Goal: Task Accomplishment & Management: Use online tool/utility

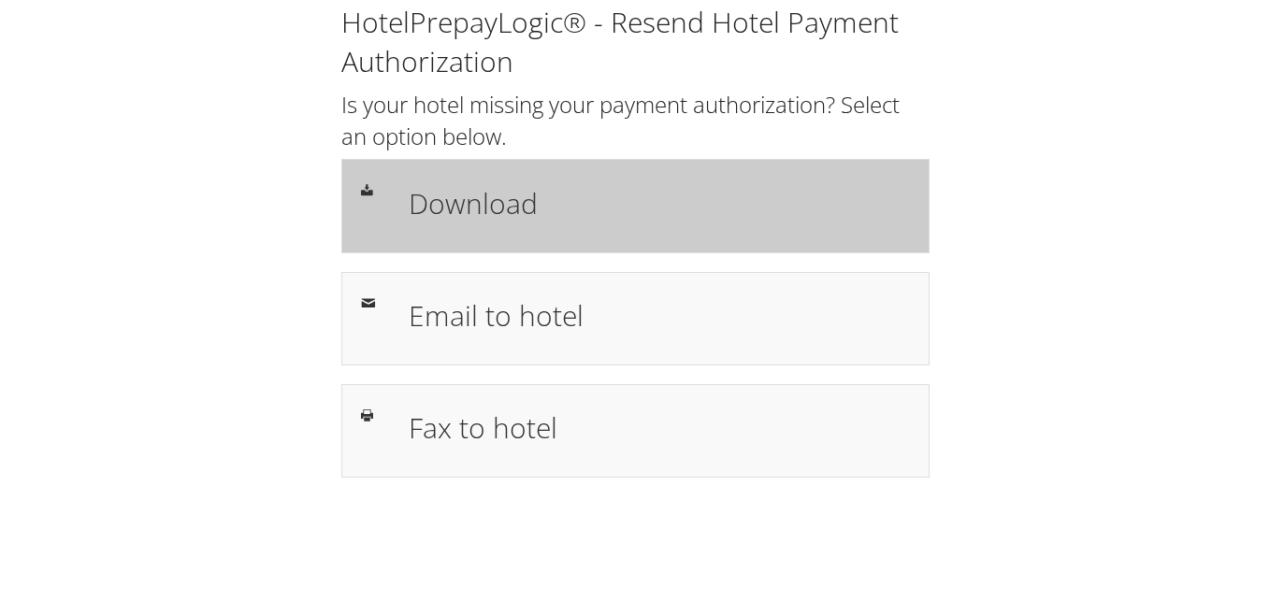
click at [600, 199] on h1 "Download" at bounding box center [659, 203] width 501 height 42
click at [486, 240] on div "Download" at bounding box center [635, 205] width 588 height 93
click at [514, 175] on div "Download" at bounding box center [635, 205] width 588 height 93
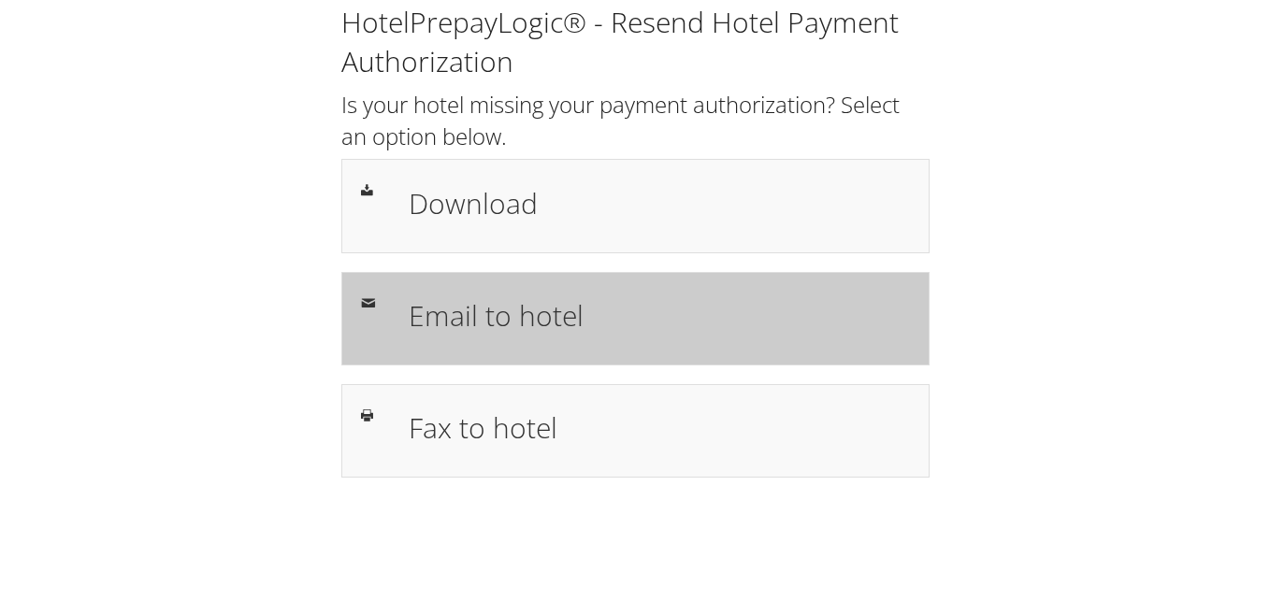
click at [715, 307] on h1 "Email to hotel" at bounding box center [659, 316] width 501 height 42
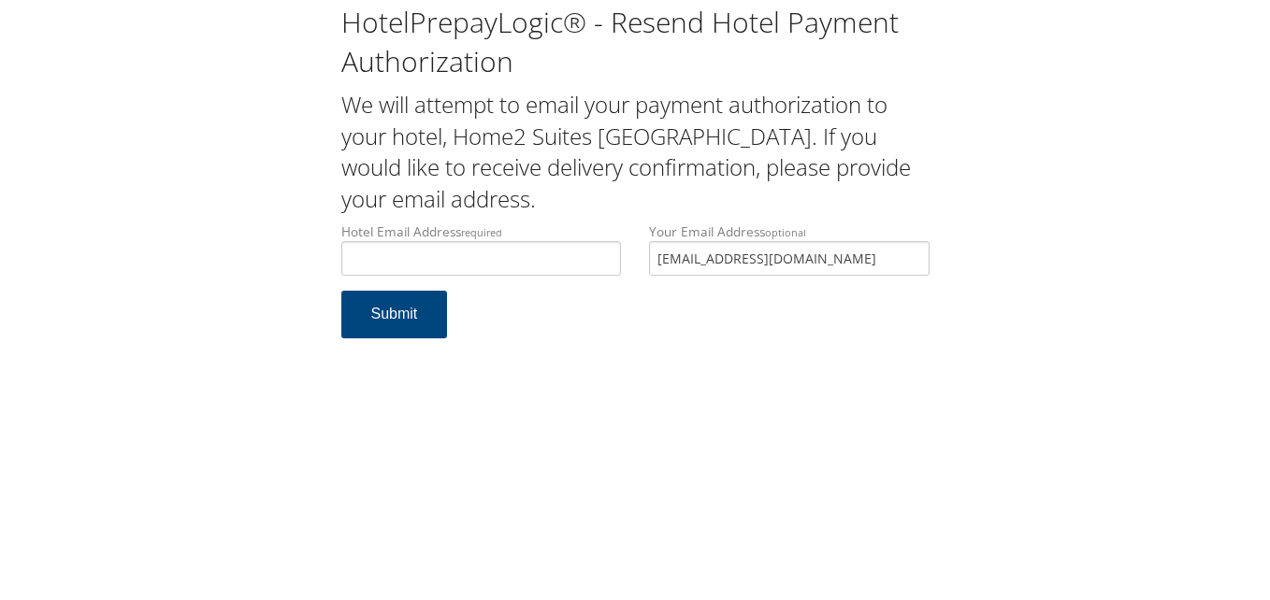
click at [603, 253] on div "Hotel Email Address required Hotel email address is required Your Email Address…" at bounding box center [635, 257] width 616 height 68
click at [560, 265] on input "Hotel Email Address required" at bounding box center [481, 258] width 280 height 35
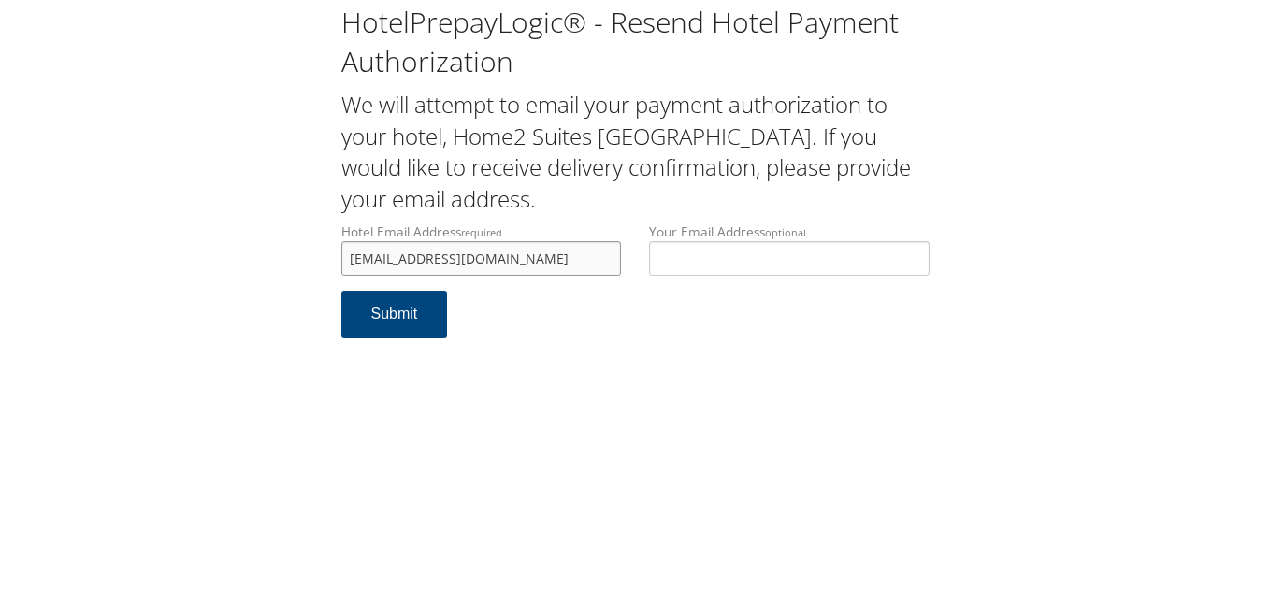
drag, startPoint x: 509, startPoint y: 258, endPoint x: 339, endPoint y: 254, distance: 169.3
click at [339, 254] on div "Hotel Email Address required gsr.sacro@jacksonhm.com Hotel email address is req…" at bounding box center [481, 257] width 309 height 68
type input "[EMAIL_ADDRESS][DOMAIN_NAME]"
click at [419, 326] on button "Submit" at bounding box center [394, 315] width 107 height 48
drag, startPoint x: 526, startPoint y: 258, endPoint x: 348, endPoint y: 262, distance: 178.6
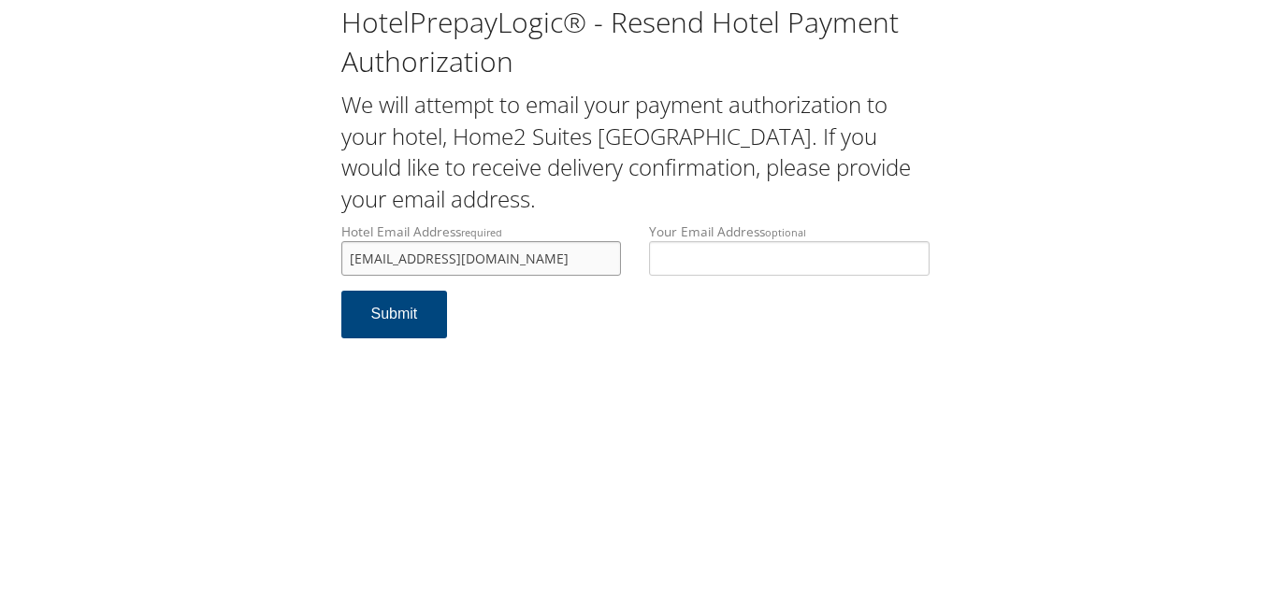
click at [348, 262] on input "gsr.sacro@jacksonhm.com" at bounding box center [481, 258] width 280 height 35
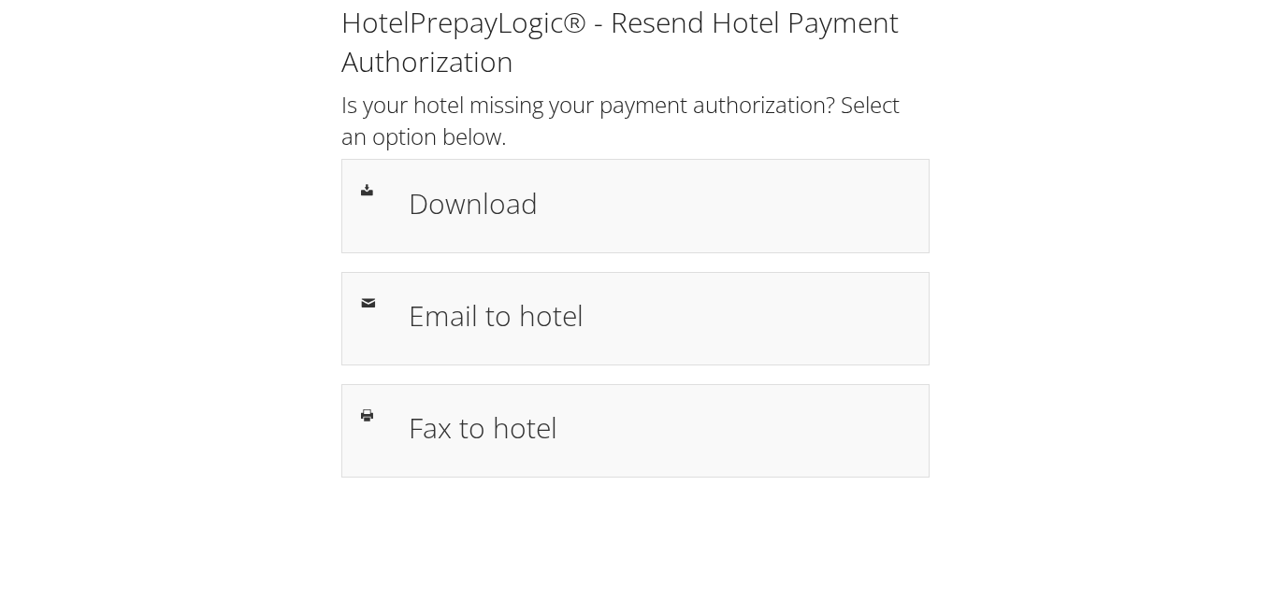
click at [496, 257] on div "HotelPrepayLogic® - Resend Hotel Payment Authorization Is your hotel missing yo…" at bounding box center [635, 240] width 616 height 475
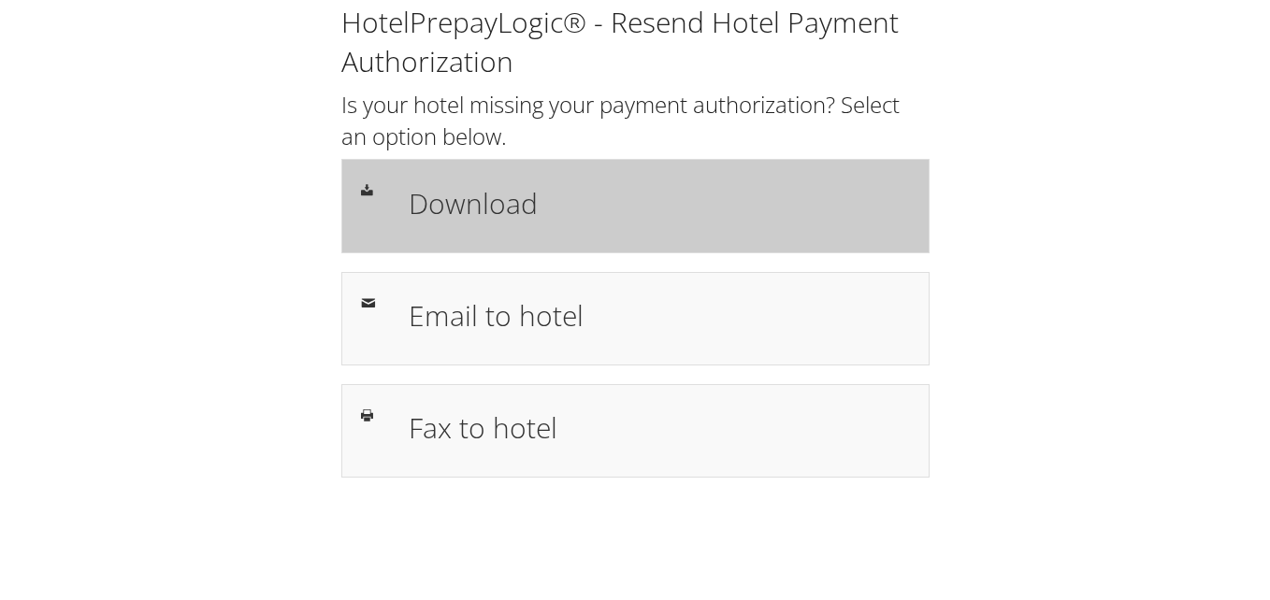
click at [510, 195] on h1 "Download" at bounding box center [659, 203] width 501 height 42
click at [558, 199] on h1 "Download" at bounding box center [659, 203] width 501 height 42
click at [585, 238] on div "Download" at bounding box center [635, 205] width 588 height 93
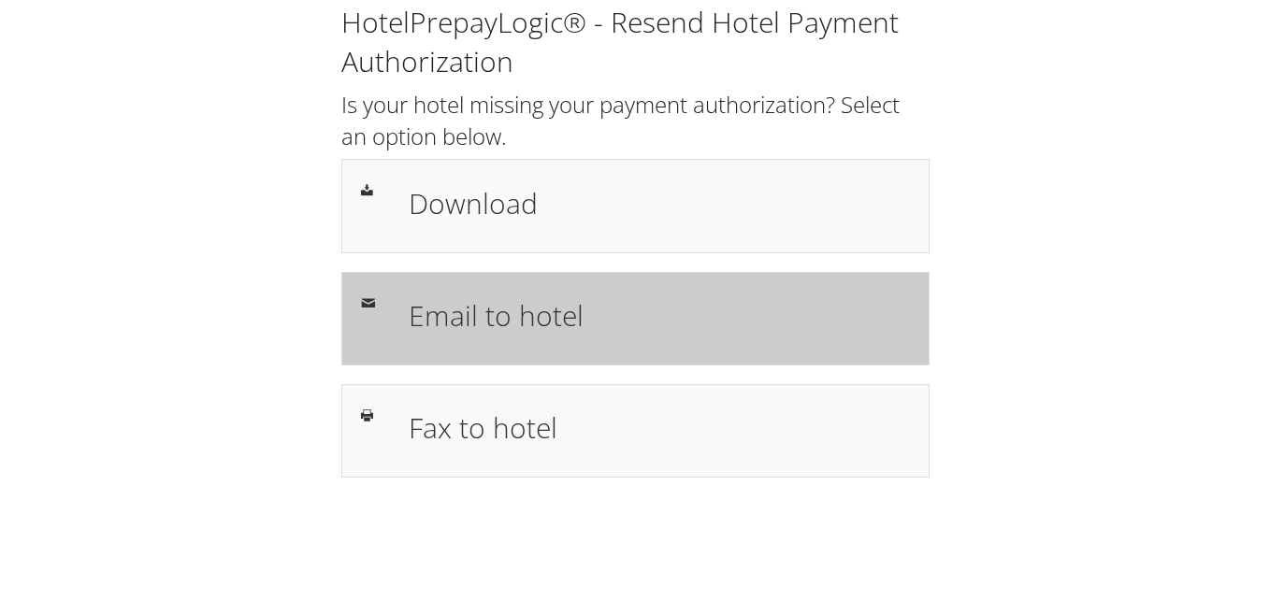
click at [572, 274] on div "Email to hotel" at bounding box center [635, 318] width 588 height 93
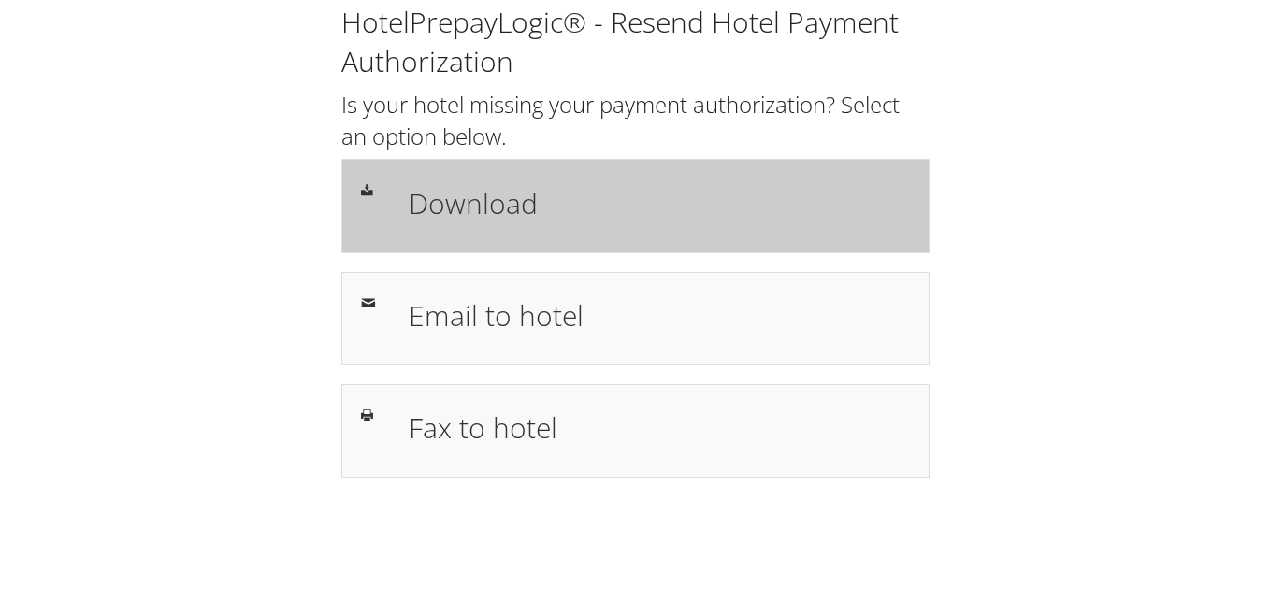
click at [541, 227] on div "Download" at bounding box center [659, 206] width 529 height 54
drag, startPoint x: 0, startPoint y: 0, endPoint x: 503, endPoint y: 196, distance: 540.0
click at [503, 196] on h1 "Download" at bounding box center [659, 203] width 501 height 42
click at [596, 175] on div "Download" at bounding box center [635, 205] width 588 height 93
click at [381, 180] on div at bounding box center [371, 190] width 48 height 22
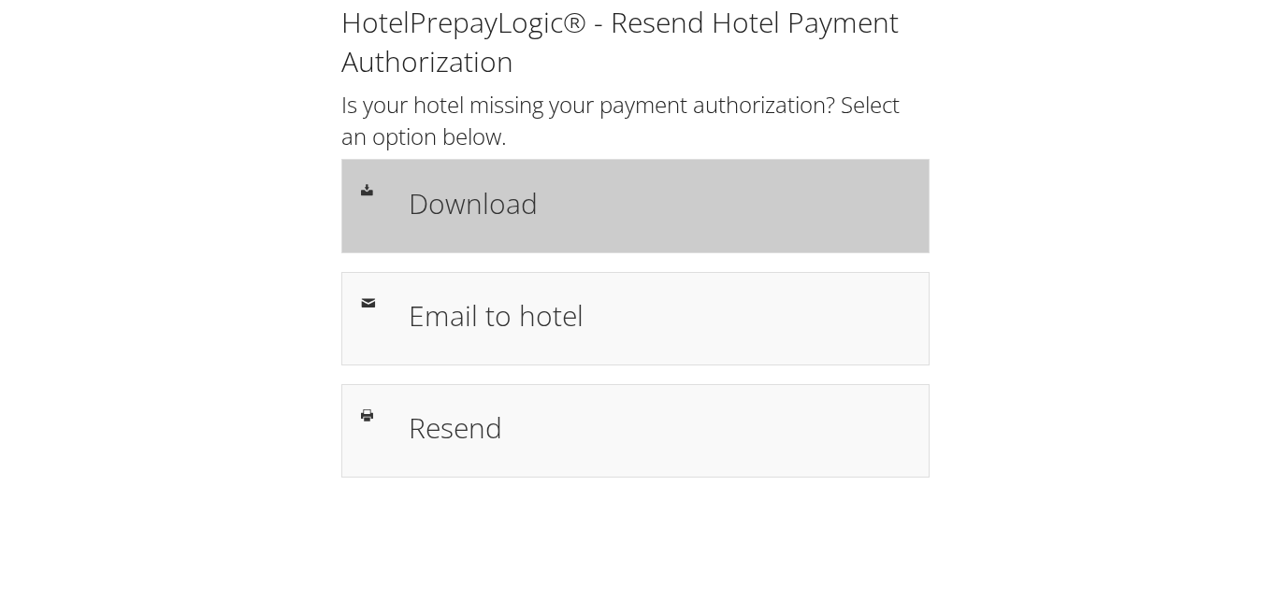
click at [522, 182] on h1 "Download" at bounding box center [659, 203] width 501 height 42
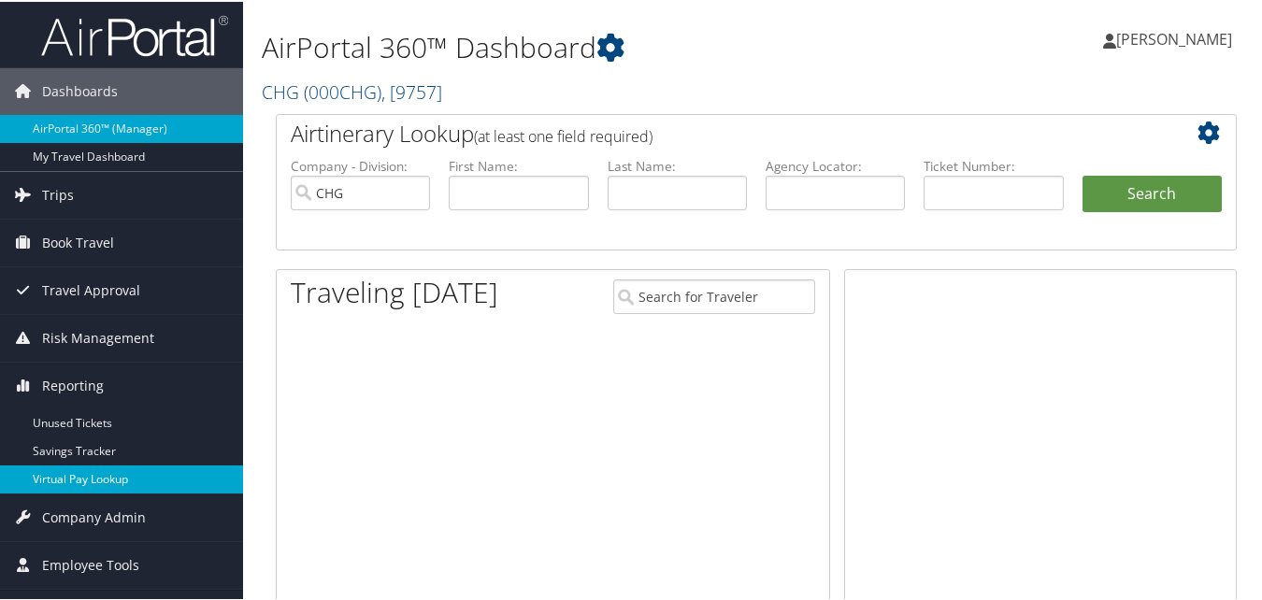
click at [83, 473] on link "Virtual Pay Lookup" at bounding box center [121, 478] width 243 height 28
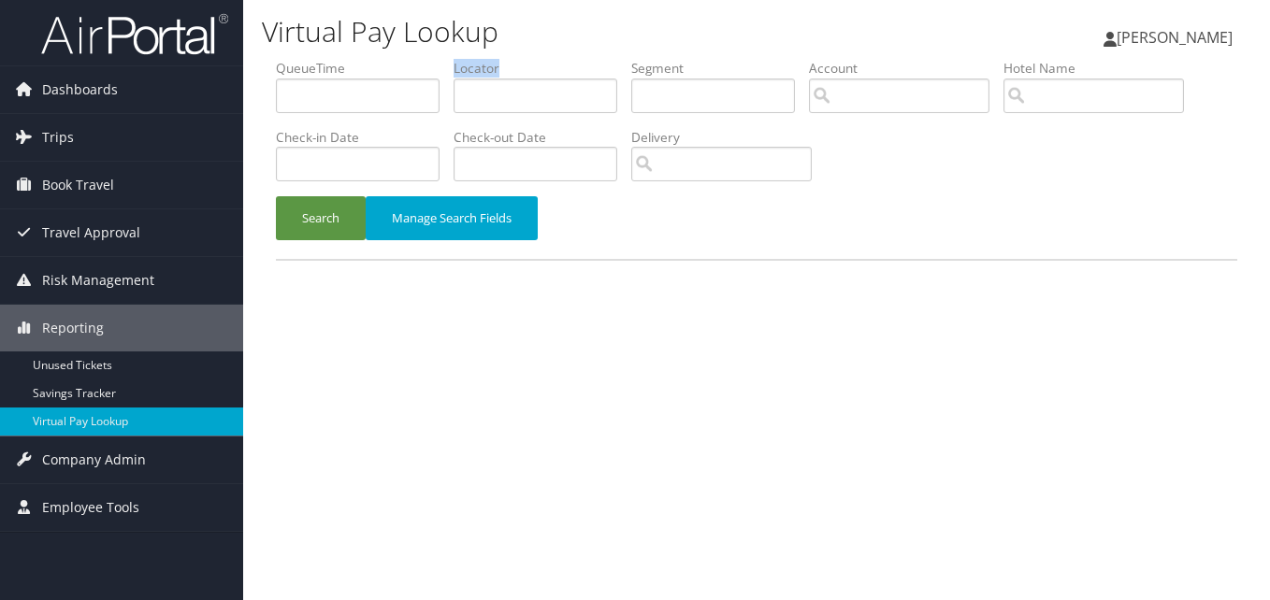
drag, startPoint x: 518, startPoint y: 74, endPoint x: 518, endPoint y: 93, distance: 19.6
click at [518, 89] on li "Locator" at bounding box center [542, 93] width 178 height 68
click at [515, 103] on input "text" at bounding box center [535, 96] width 164 height 35
type input "g"
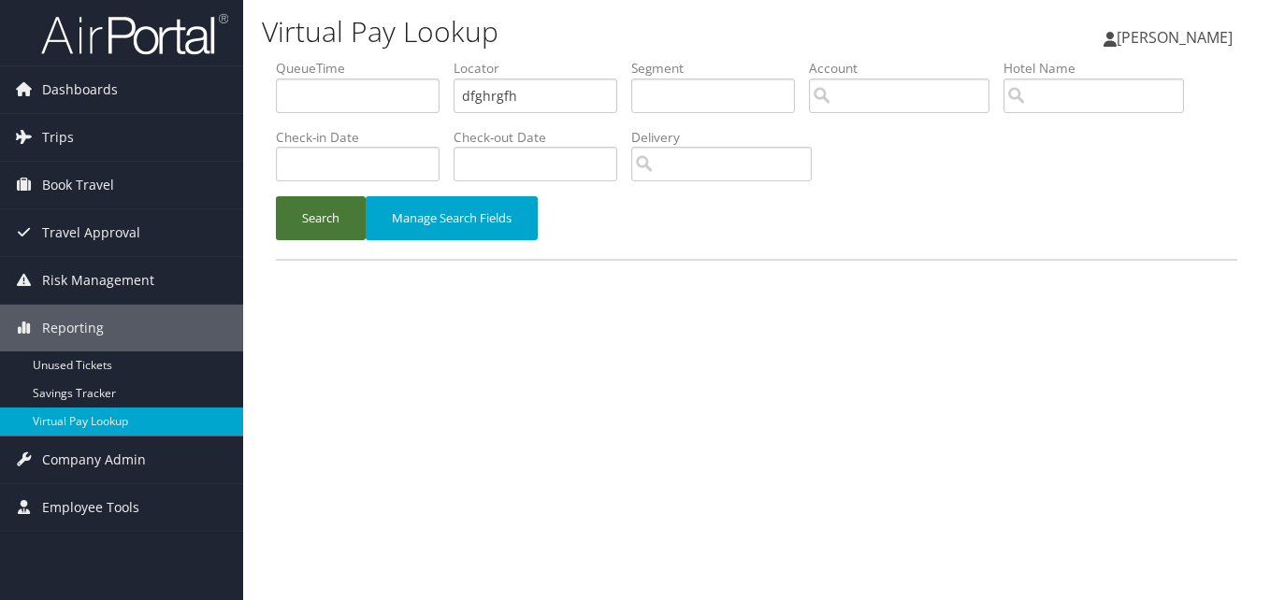
click at [360, 214] on button "Search" at bounding box center [321, 218] width 90 height 44
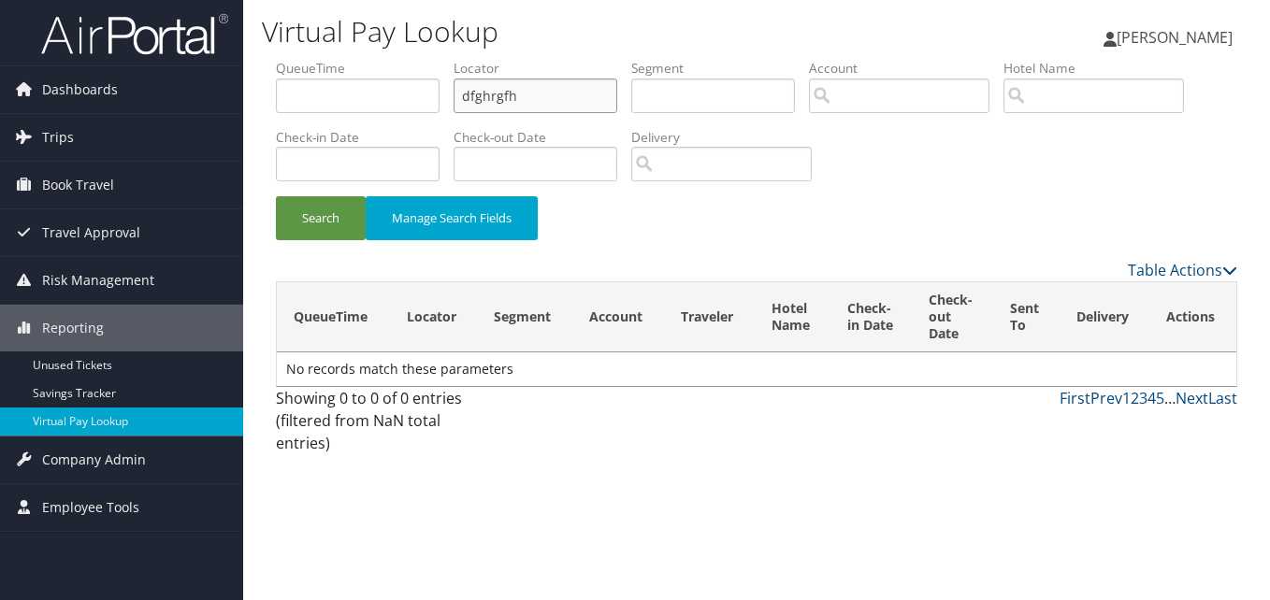
drag, startPoint x: 538, startPoint y: 93, endPoint x: 451, endPoint y: 111, distance: 88.7
click at [451, 59] on ul "QueueTime Locator dfghrgfh Segment Account Traveler Hotel Name Check-in Date Ch…" at bounding box center [756, 59] width 961 height 0
paste input "EICIBE"
type input "EICIBE"
click at [276, 196] on button "Search" at bounding box center [321, 218] width 90 height 44
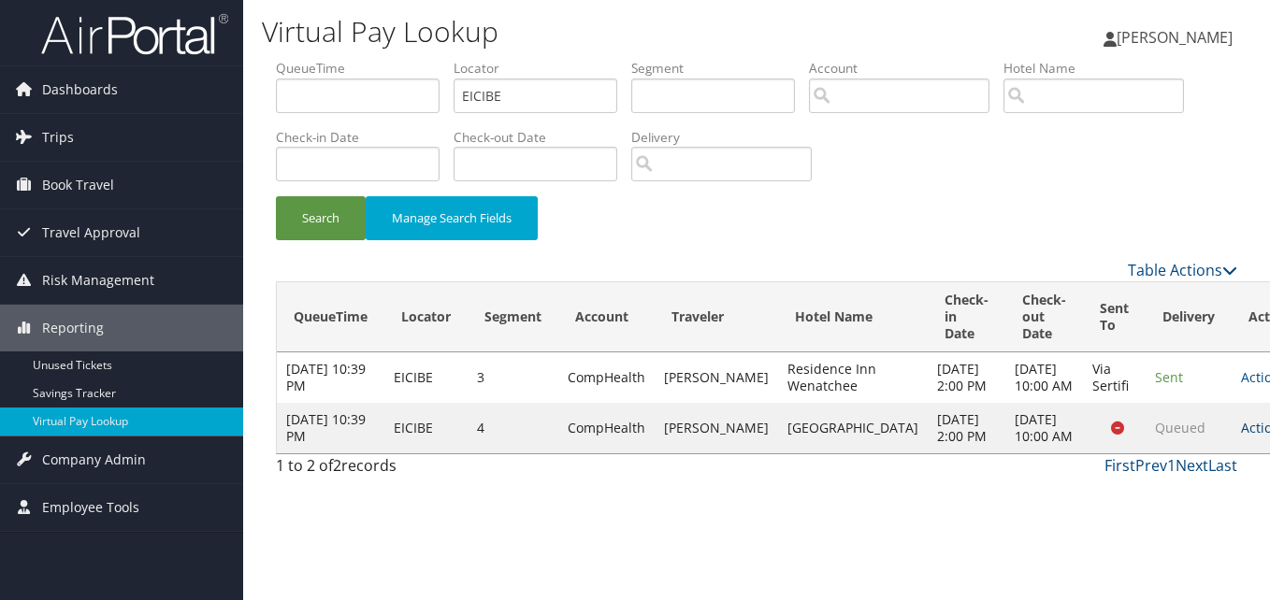
click at [1241, 437] on link "Actions" at bounding box center [1270, 428] width 59 height 18
click at [1147, 505] on link "Logs" at bounding box center [1158, 512] width 118 height 32
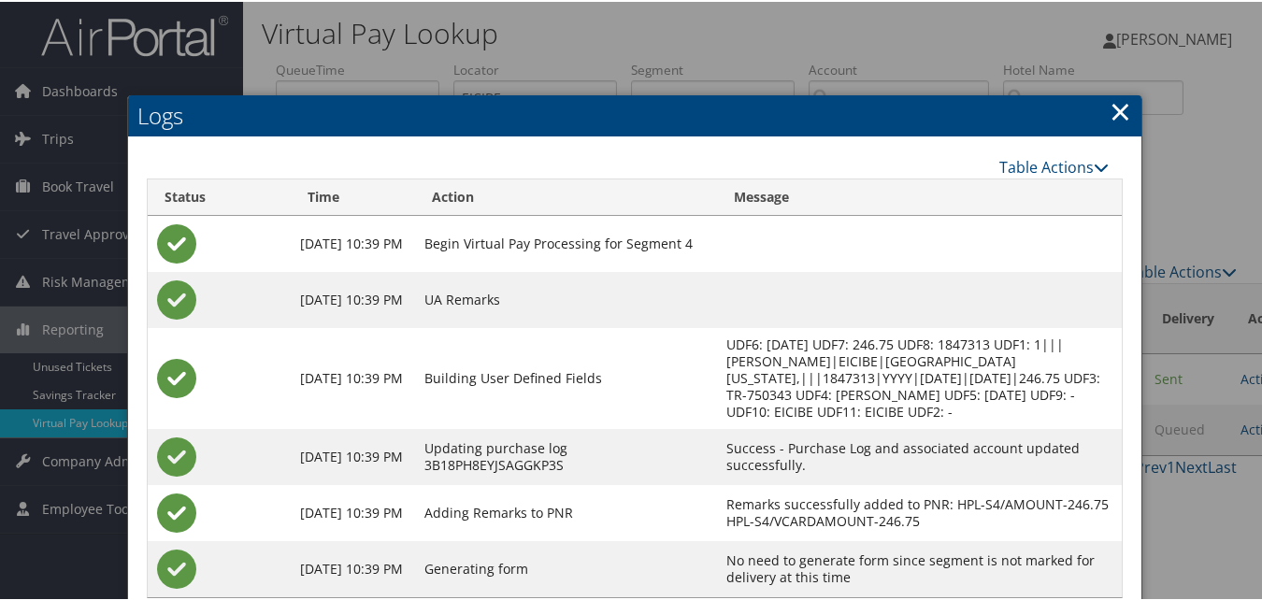
scroll to position [48, 0]
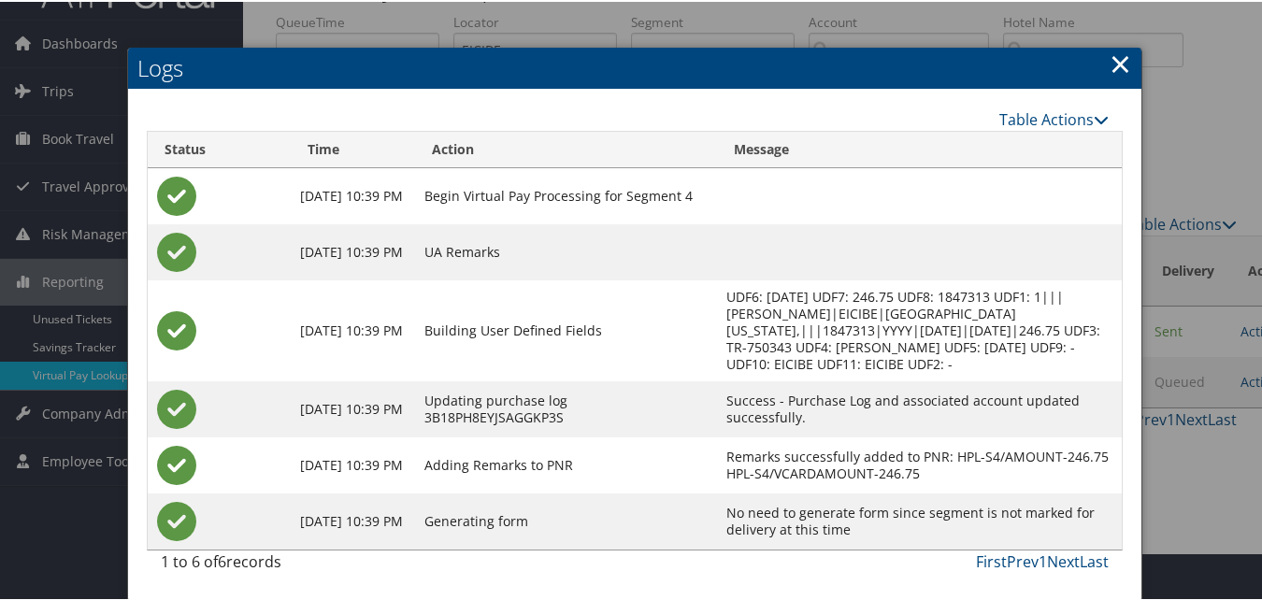
click at [1110, 65] on link "×" at bounding box center [1121, 61] width 22 height 37
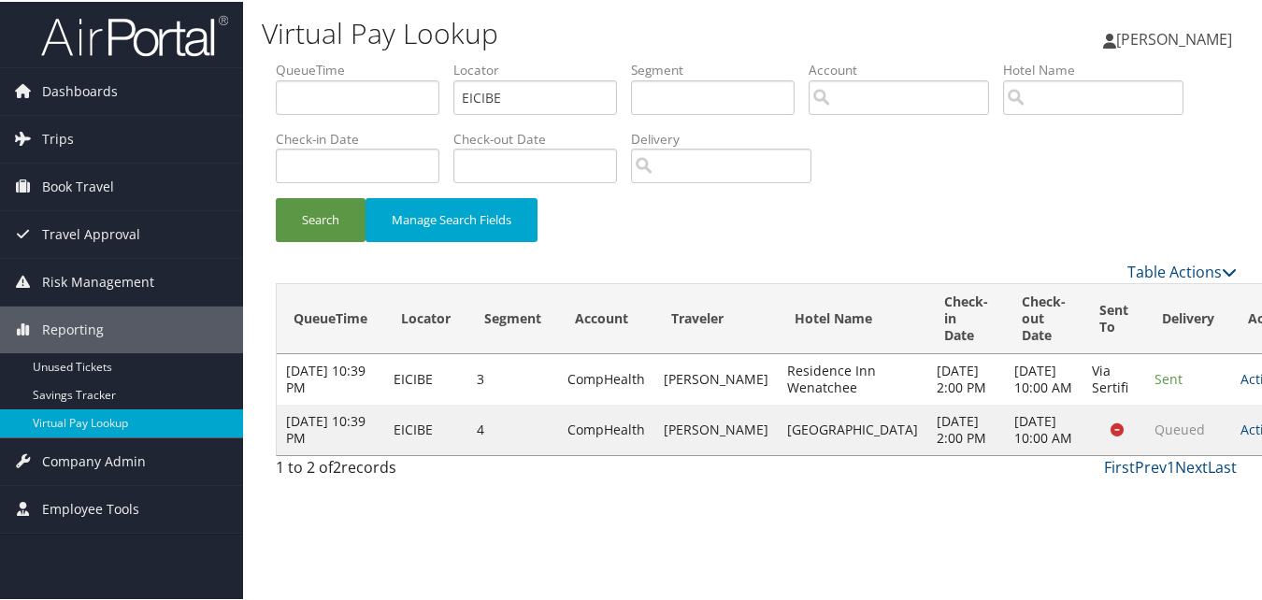
scroll to position [0, 0]
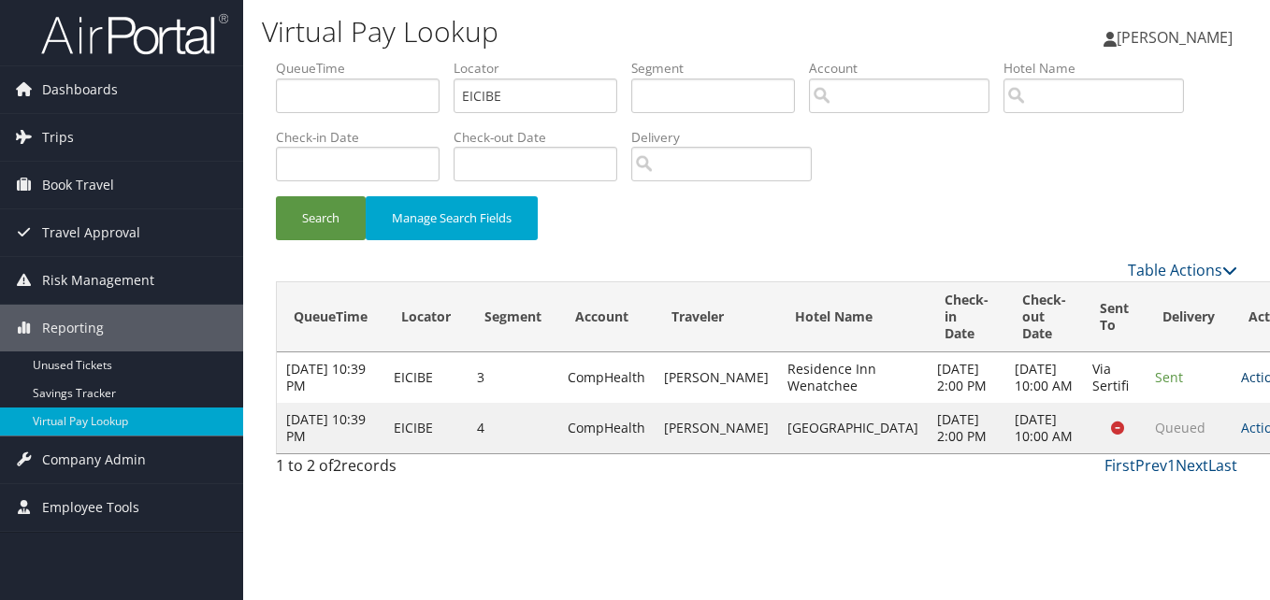
click at [1241, 386] on link "Actions" at bounding box center [1270, 377] width 59 height 18
click at [1132, 453] on link "Logs" at bounding box center [1158, 445] width 118 height 32
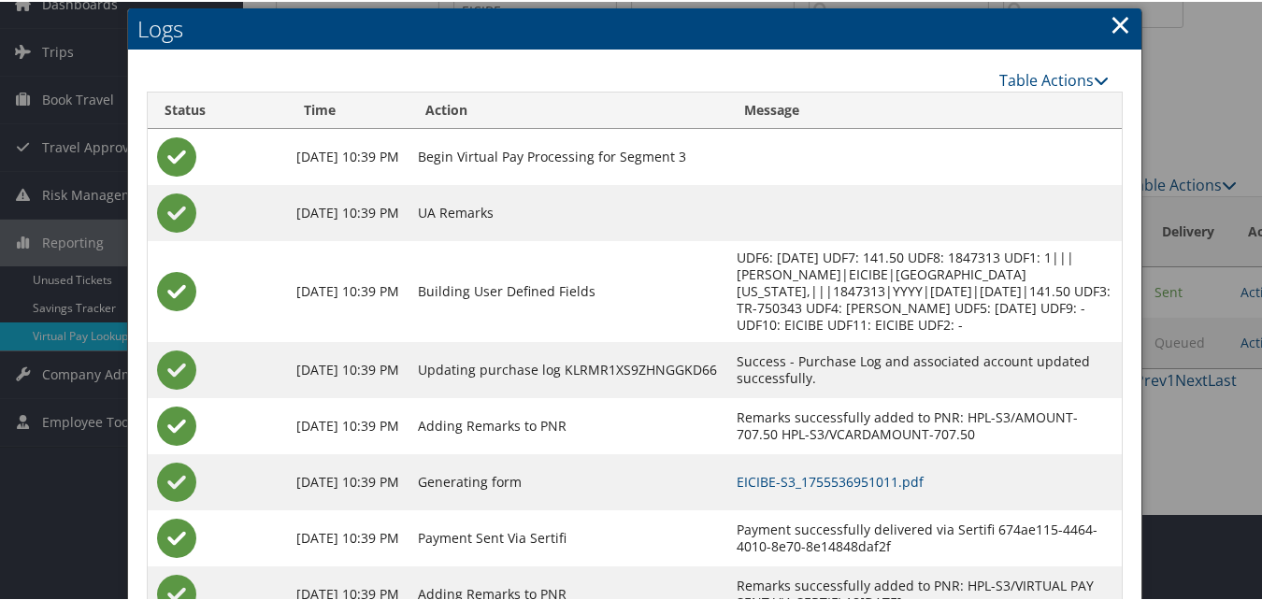
scroll to position [160, 0]
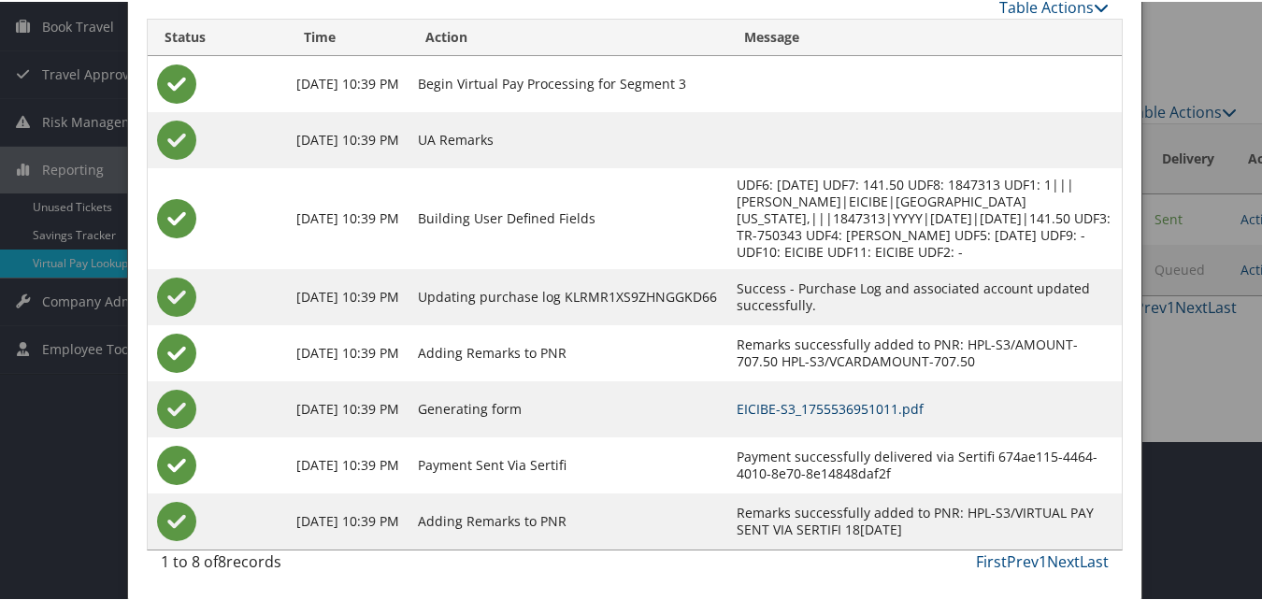
click at [828, 410] on link "EICIBE-S3_1755536951011.pdf" at bounding box center [830, 407] width 187 height 18
